Goal: Transaction & Acquisition: Purchase product/service

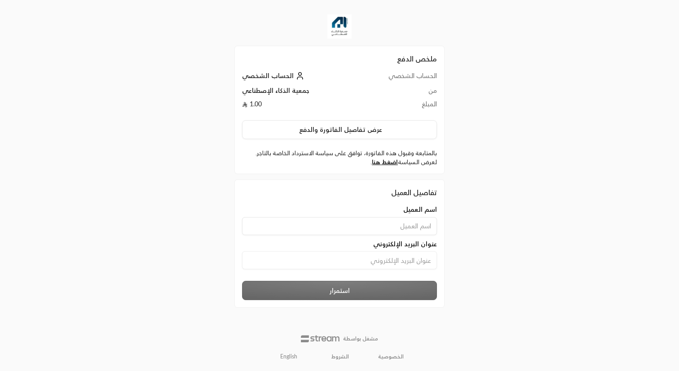
click at [348, 231] on input at bounding box center [339, 226] width 195 height 18
type input "[PERSON_NAME]"
click at [371, 256] on input at bounding box center [339, 260] width 195 height 18
click at [389, 231] on input "[PERSON_NAME]" at bounding box center [339, 226] width 195 height 18
click at [379, 264] on input at bounding box center [339, 260] width 195 height 18
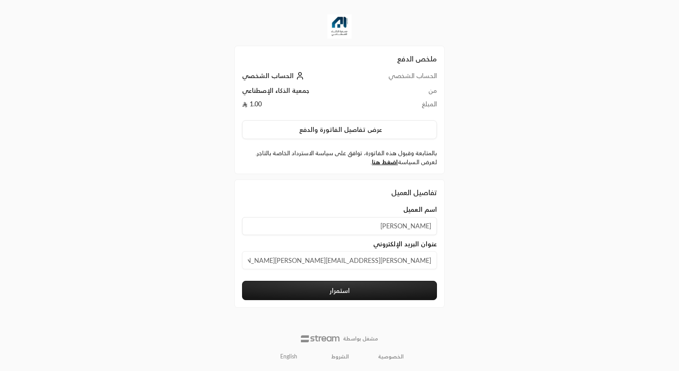
type input "[PERSON_NAME][EMAIL_ADDRESS][PERSON_NAME][DOMAIN_NAME]"
click at [375, 298] on button "استمرار" at bounding box center [339, 290] width 195 height 19
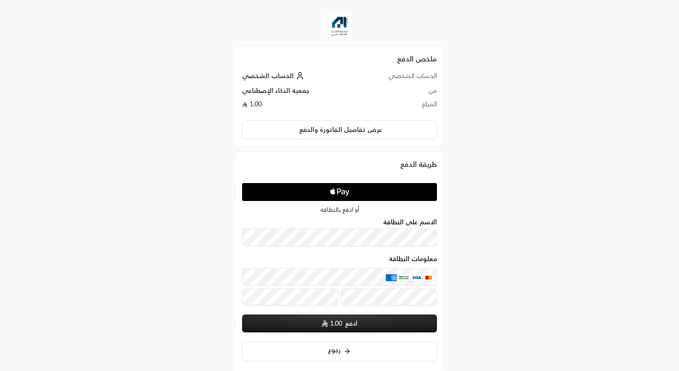
click at [370, 191] on icon "Apple Logo" at bounding box center [340, 192] width 92 height 16
